Goal: Task Accomplishment & Management: Manage account settings

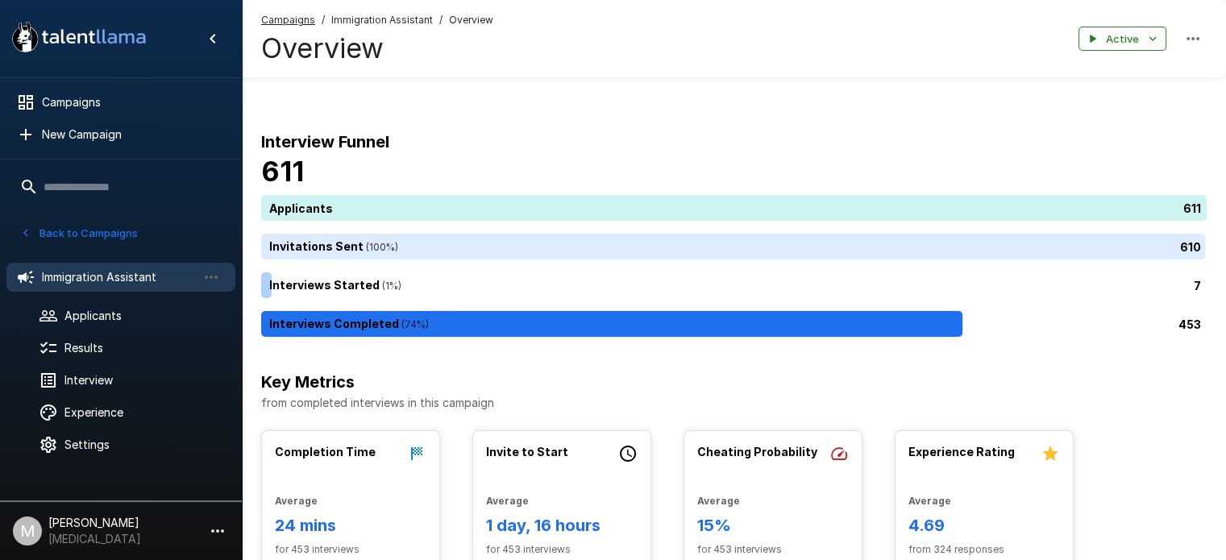
click at [390, 20] on span "Immigration Assistant" at bounding box center [382, 20] width 102 height 16
click at [358, 19] on span "Immigration Assistant" at bounding box center [382, 20] width 102 height 16
click at [109, 317] on span "Applicants" at bounding box center [143, 316] width 158 height 16
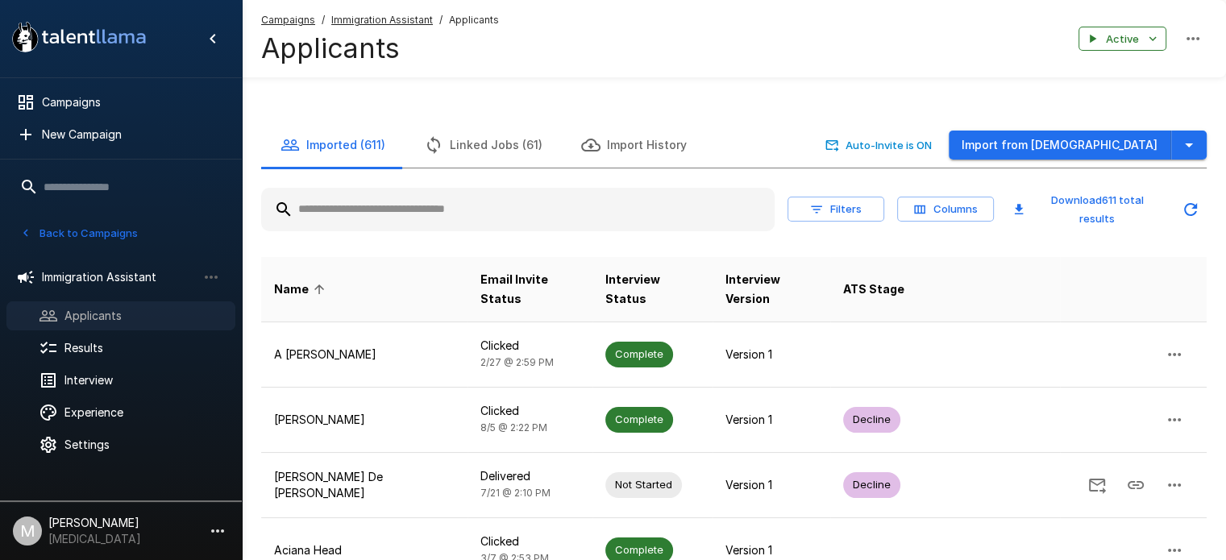
click at [58, 309] on div at bounding box center [61, 315] width 45 height 19
click at [282, 20] on u "Campaigns" at bounding box center [288, 20] width 54 height 12
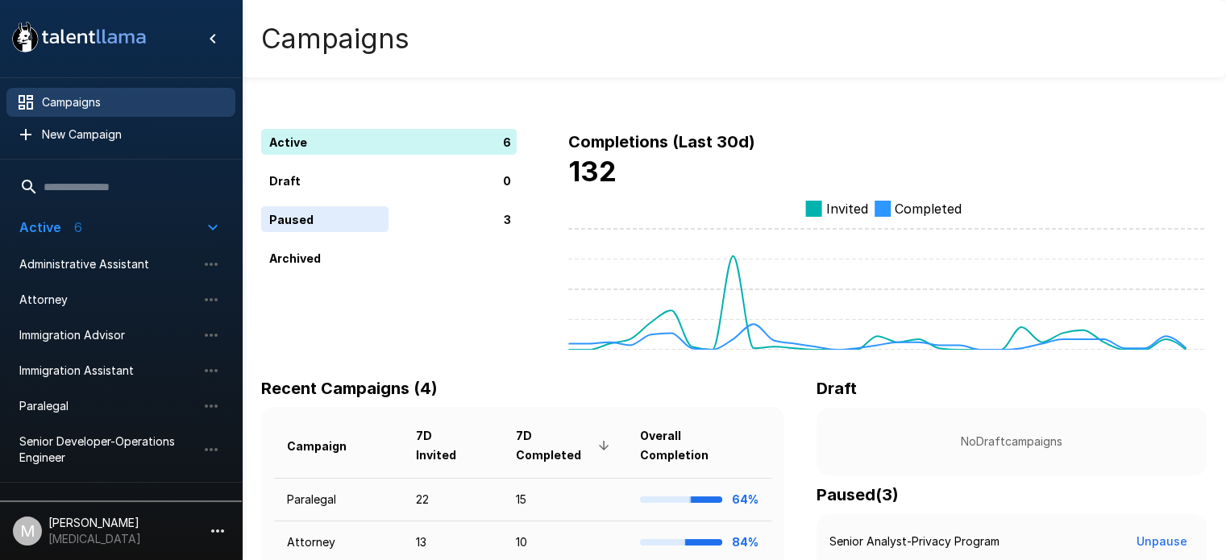
click at [117, 81] on ul "Campaigns New Campaign" at bounding box center [121, 118] width 242 height 81
click at [97, 418] on div "Paralegal" at bounding box center [120, 406] width 229 height 29
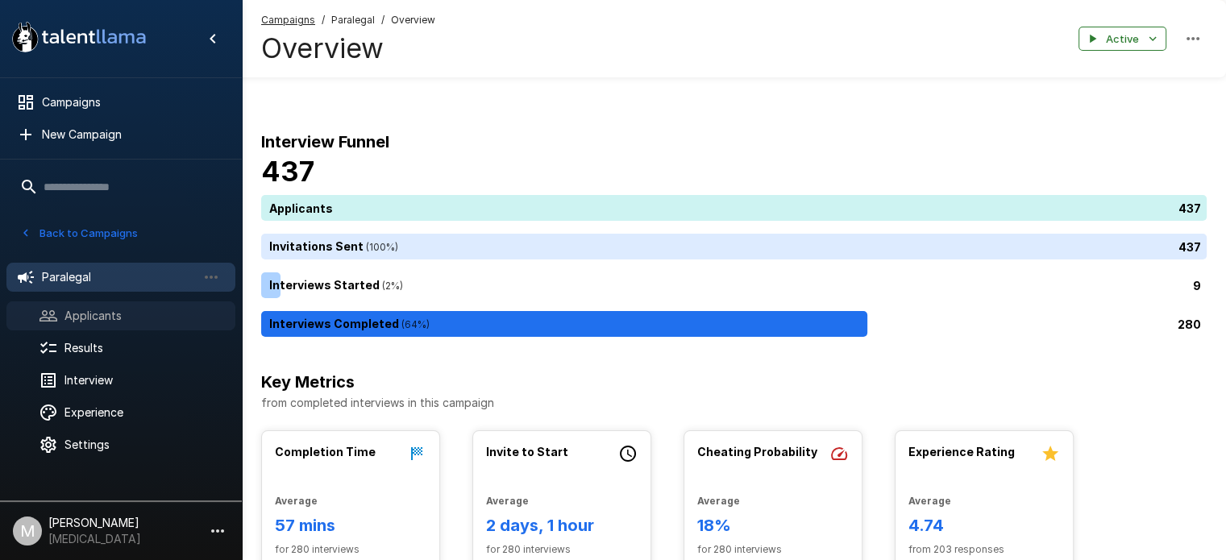
click at [161, 324] on div "Applicants" at bounding box center [120, 315] width 229 height 29
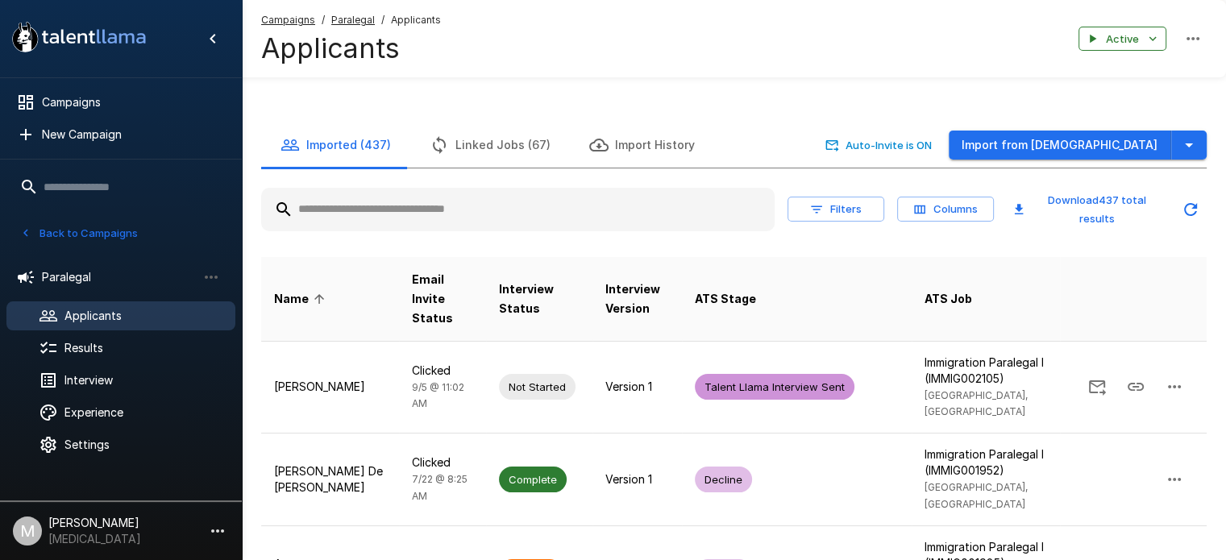
click at [529, 214] on input "text" at bounding box center [518, 209] width 514 height 29
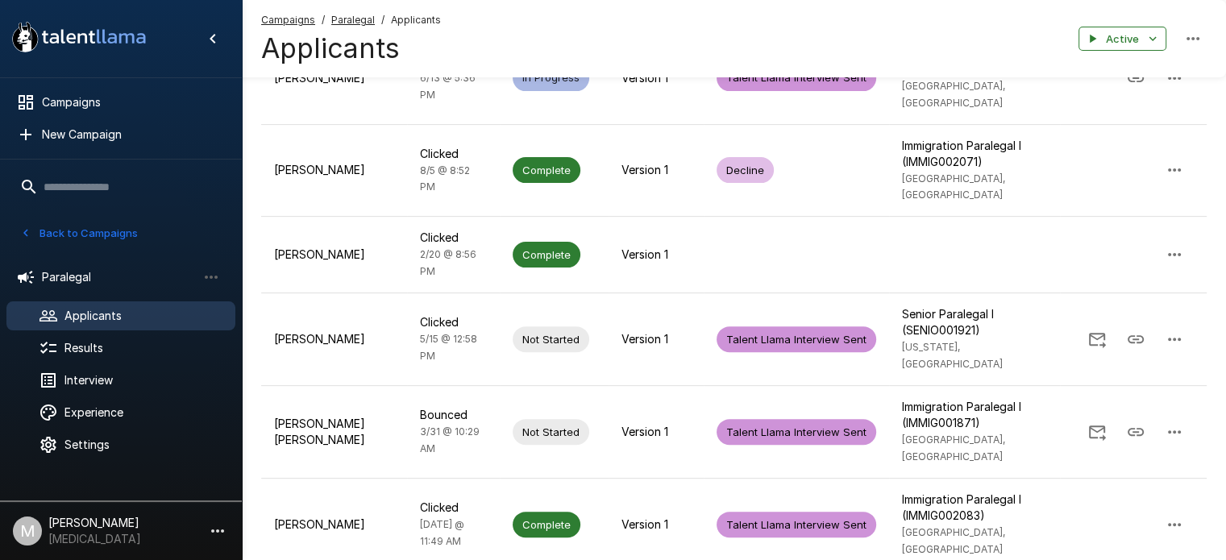
scroll to position [490, 0]
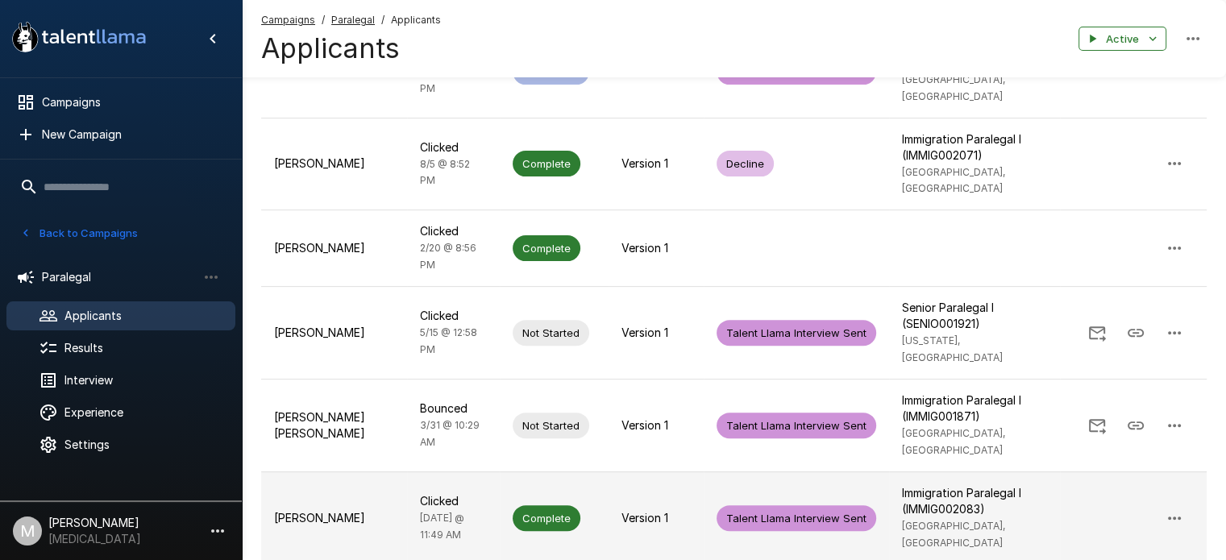
type input "******"
click at [460, 472] on td "Clicked [DATE] @ 11:49 AM" at bounding box center [453, 518] width 93 height 93
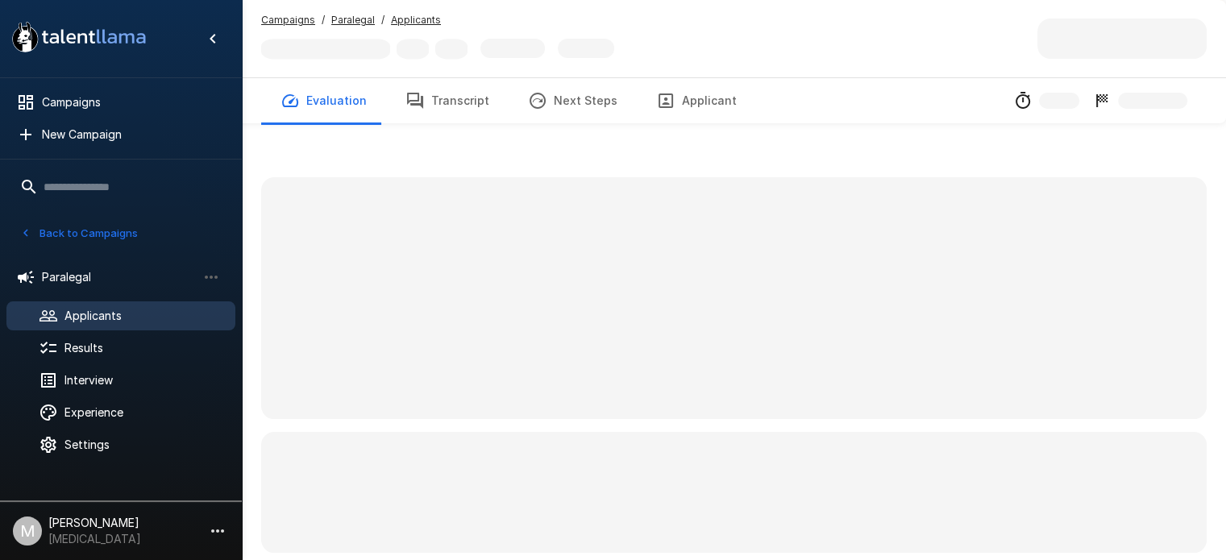
click at [459, 109] on button "Transcript" at bounding box center [447, 100] width 123 height 45
click at [426, 119] on button "Transcript" at bounding box center [447, 100] width 123 height 45
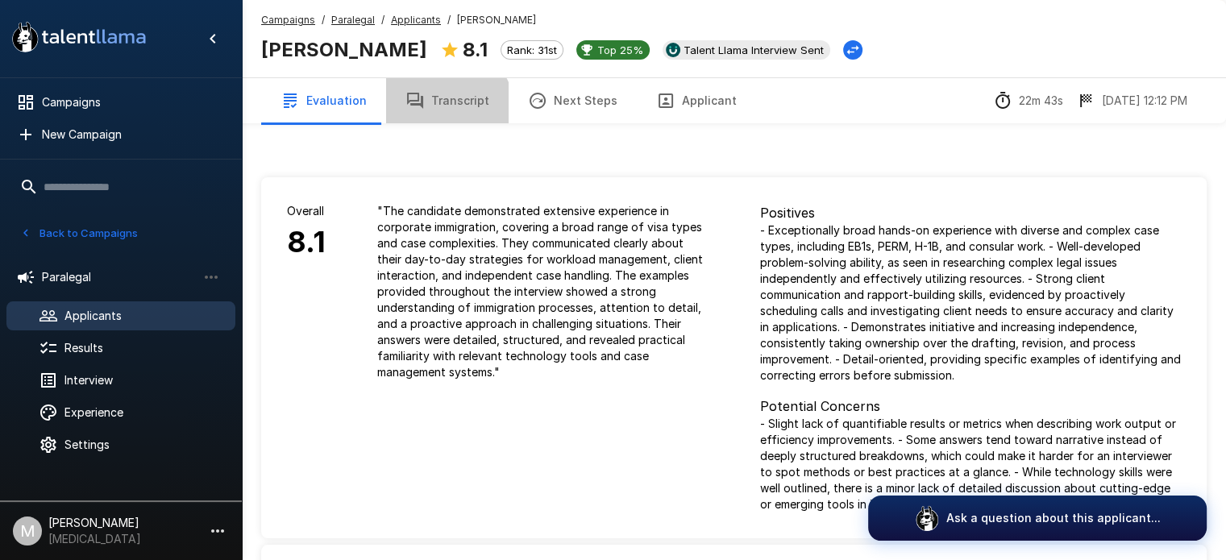
click at [439, 112] on button "Transcript" at bounding box center [447, 100] width 123 height 45
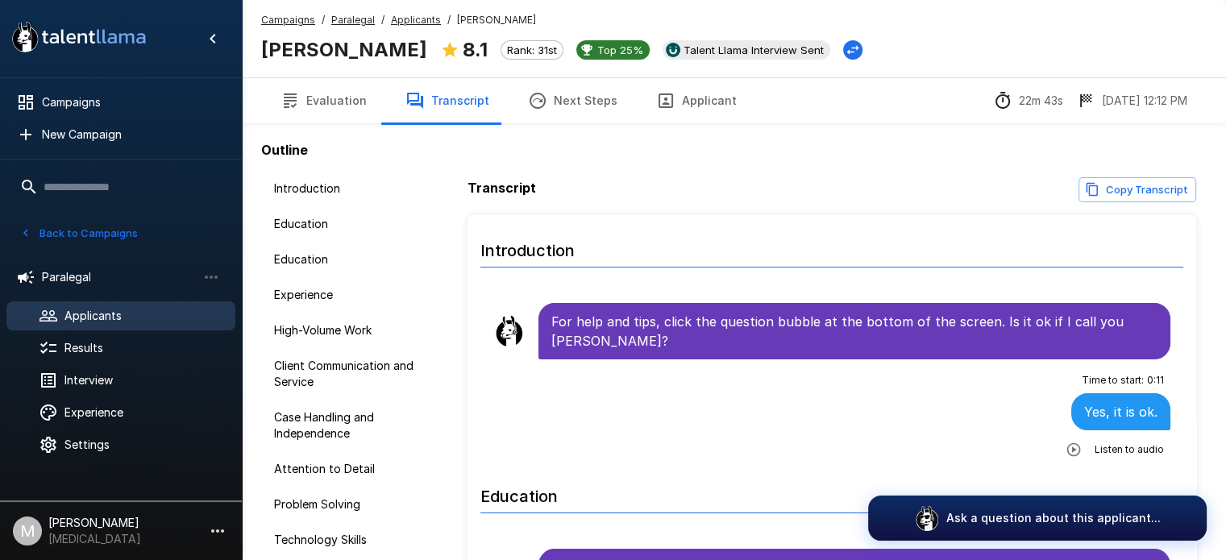
scroll to position [145, 0]
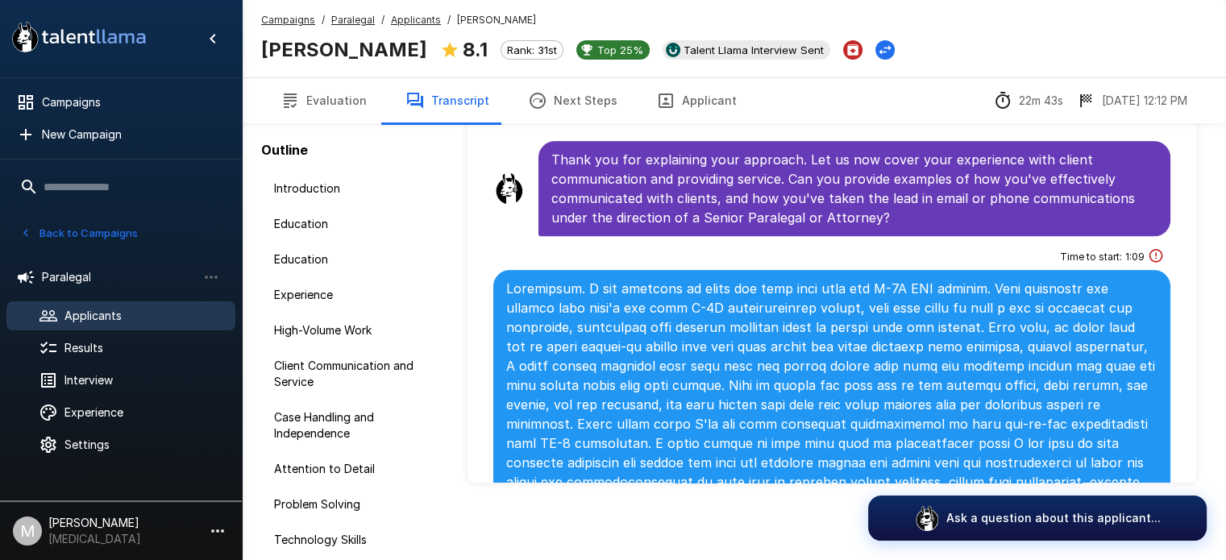
scroll to position [2119, 0]
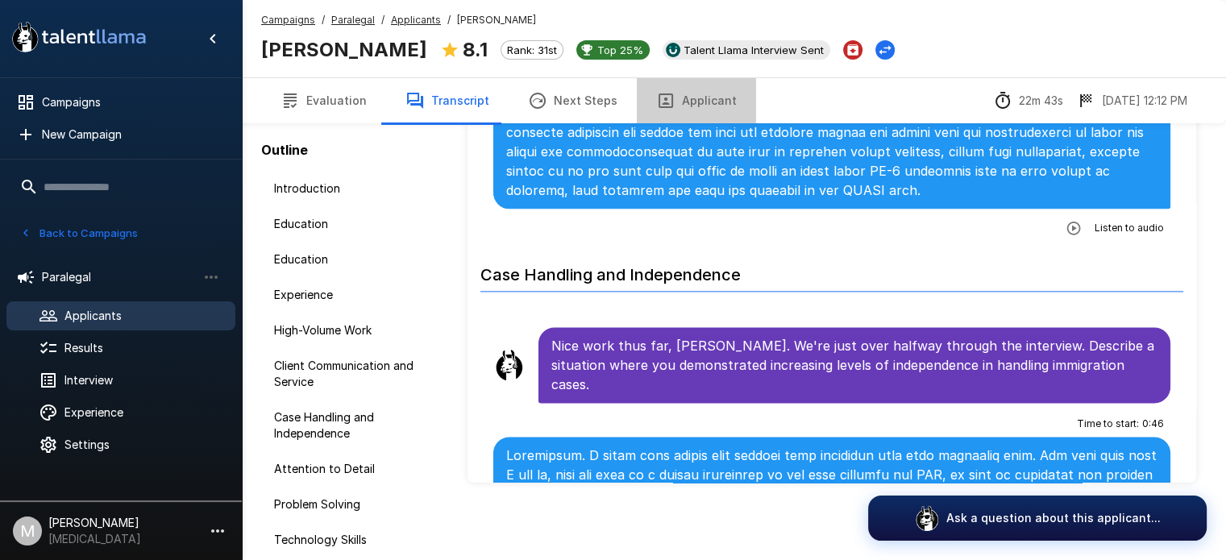
click at [705, 99] on button "Applicant" at bounding box center [696, 100] width 119 height 45
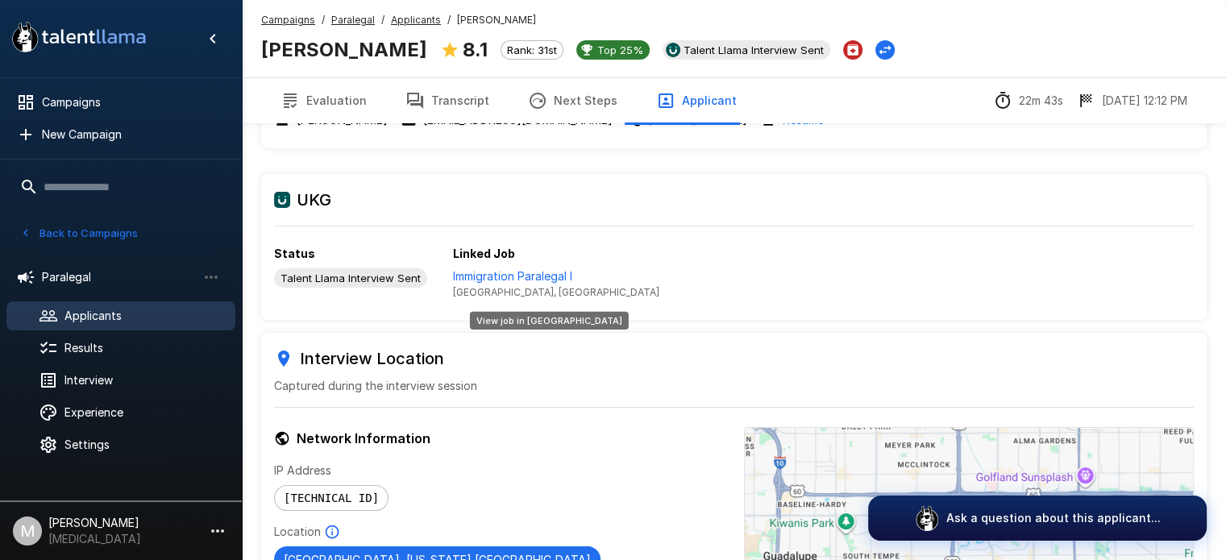
click at [523, 279] on p "Immigration Paralegal I" at bounding box center [556, 276] width 206 height 16
